Goal: Task Accomplishment & Management: Manage account settings

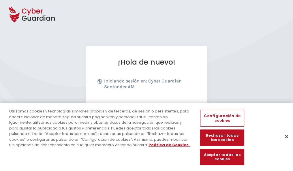
scroll to position [71, 0]
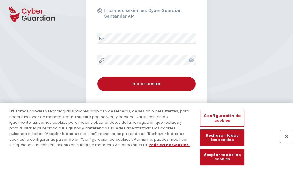
click at [284, 143] on button "Cerrar" at bounding box center [287, 136] width 13 height 13
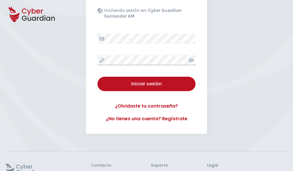
scroll to position [112, 0]
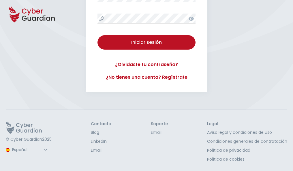
click at [98, 35] on button "Iniciar sesión" at bounding box center [147, 42] width 98 height 14
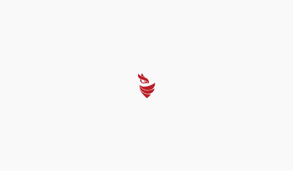
scroll to position [0, 0]
select select "Português (BR)"
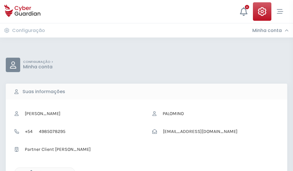
click at [30, 171] on icon "button" at bounding box center [29, 172] width 5 height 5
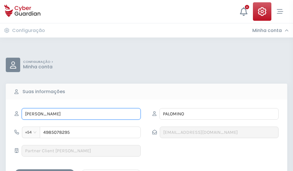
click at [81, 114] on input "FAUSTO" at bounding box center [81, 114] width 119 height 12
type input "F"
type input "Albina"
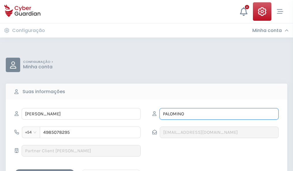
click at [219, 114] on input "PALOMINO" at bounding box center [219, 114] width 119 height 12
type input "P"
type input "Ramón"
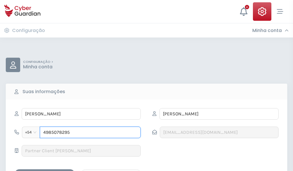
click at [90, 133] on input "4985078295" at bounding box center [90, 133] width 101 height 12
type input "4"
type input "4844649615"
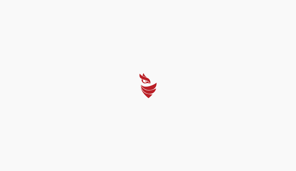
select select "Português (BR)"
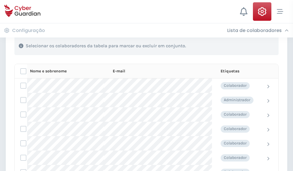
scroll to position [247, 0]
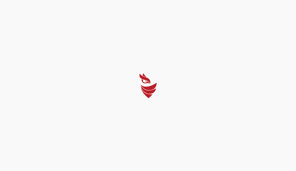
select select "Português (BR)"
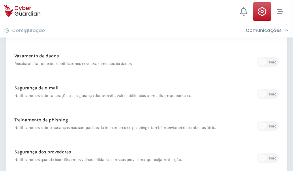
scroll to position [304, 0]
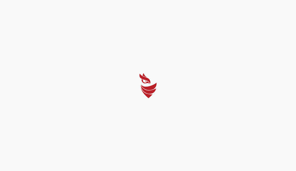
select select "Português (BR)"
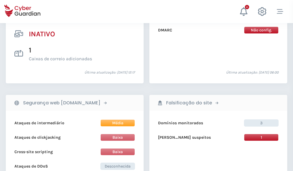
scroll to position [572, 0]
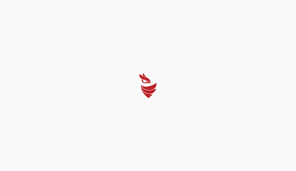
select select "Português (BR)"
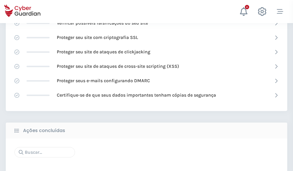
scroll to position [385, 0]
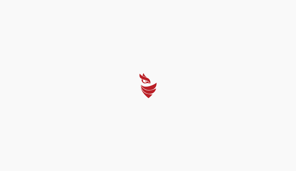
select select "Português (BR)"
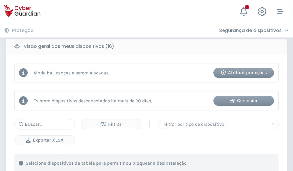
scroll to position [538, 0]
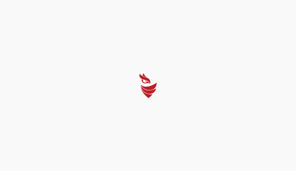
select select "Português (BR)"
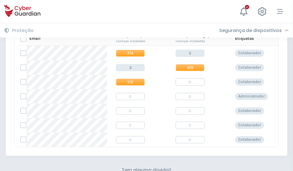
scroll to position [248, 0]
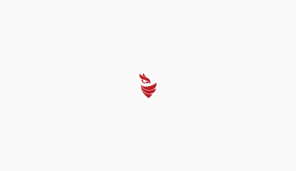
select select "Português (BR)"
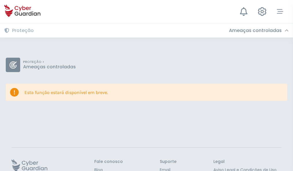
scroll to position [38, 0]
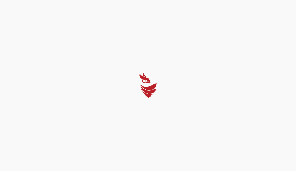
select select "Português (BR)"
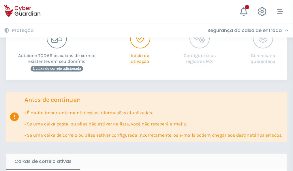
scroll to position [352, 0]
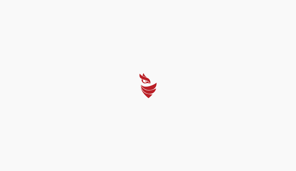
select select "Português (BR)"
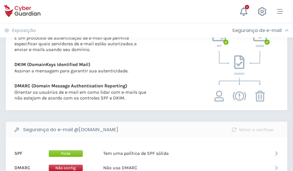
scroll to position [312, 0]
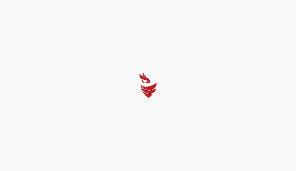
select select "Português (BR)"
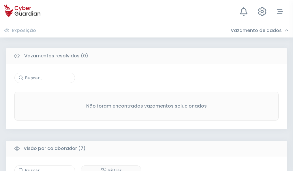
scroll to position [478, 0]
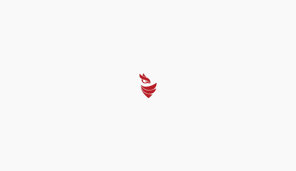
select select "Português (BR)"
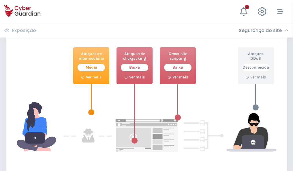
scroll to position [314, 0]
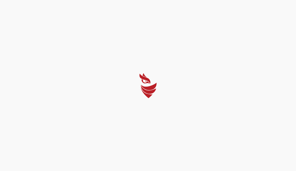
select select "Português (BR)"
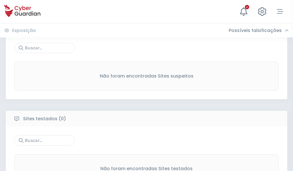
scroll to position [302, 0]
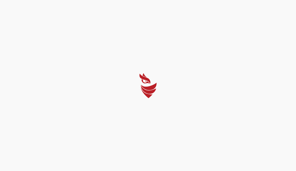
select select "Português (BR)"
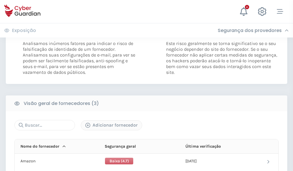
scroll to position [323, 0]
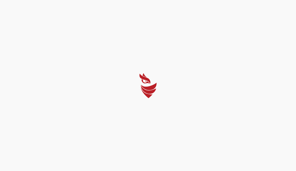
select select "Português (BR)"
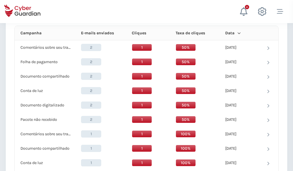
scroll to position [518, 0]
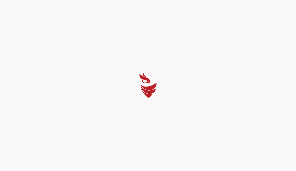
select select "Português (BR)"
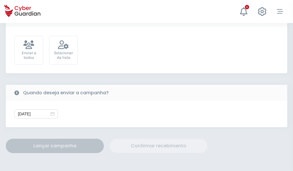
scroll to position [211, 0]
